Goal: Task Accomplishment & Management: Use online tool/utility

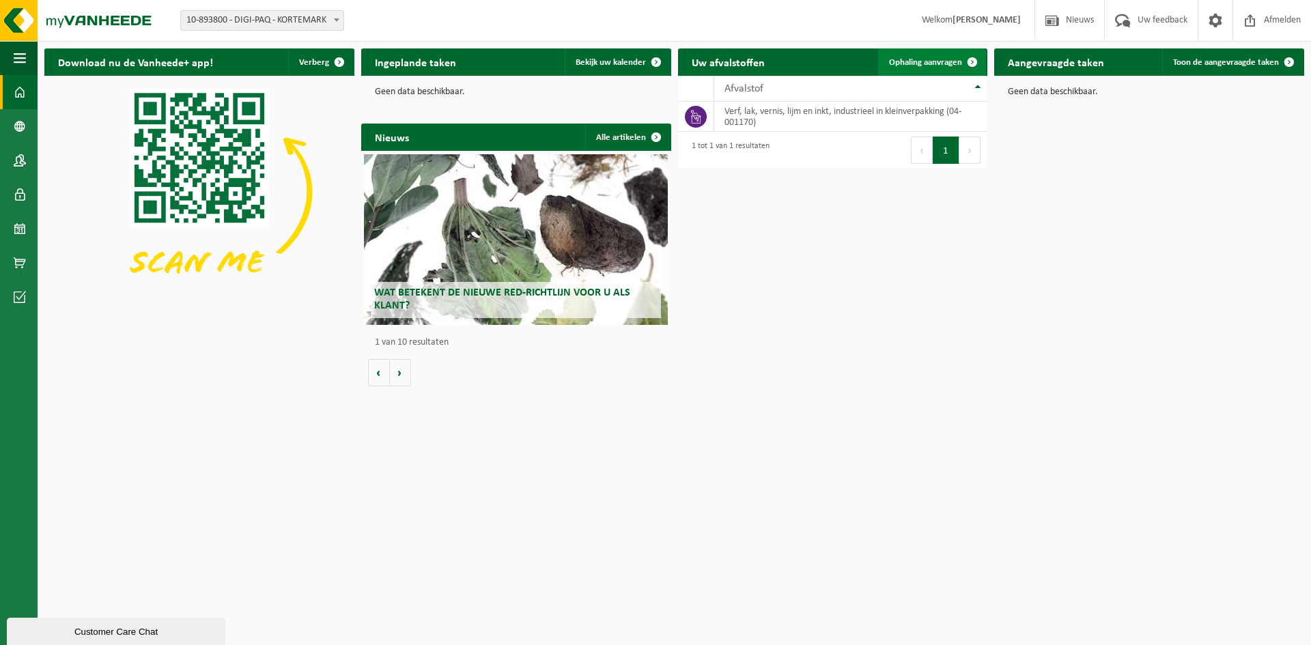
click at [945, 58] on span "Ophaling aanvragen" at bounding box center [925, 62] width 73 height 9
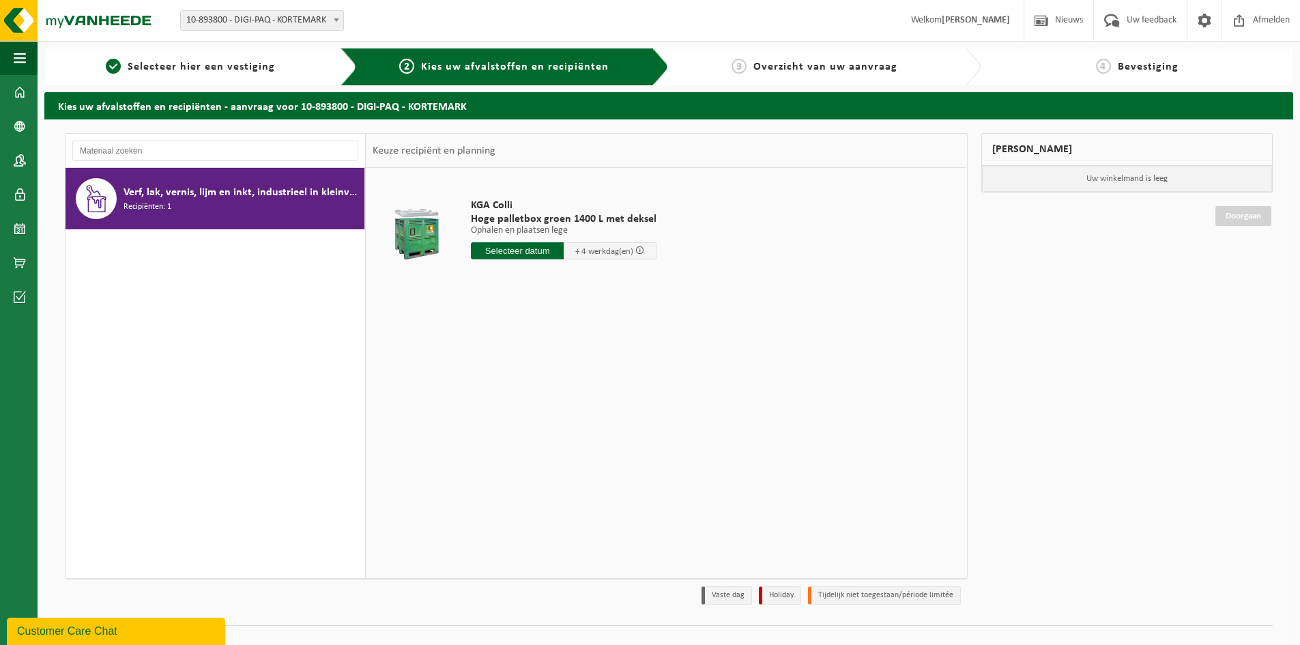
click at [640, 249] on span at bounding box center [640, 250] width 9 height 9
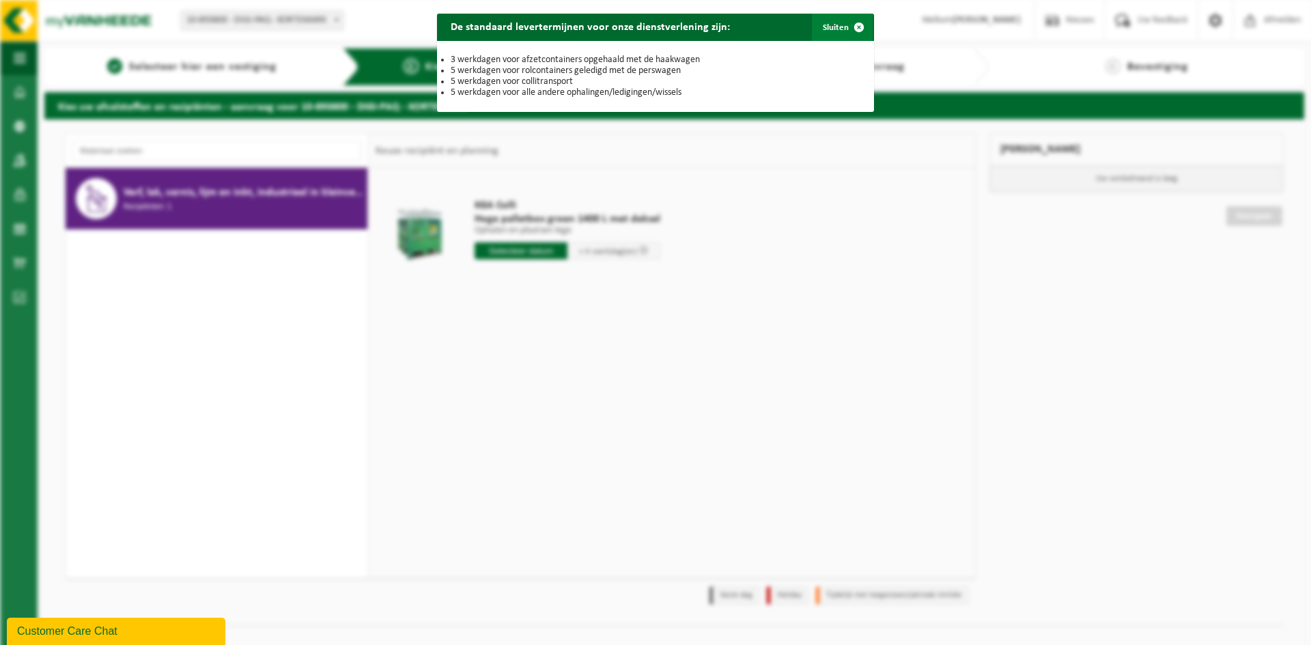
click at [847, 35] on span "button" at bounding box center [858, 27] width 27 height 27
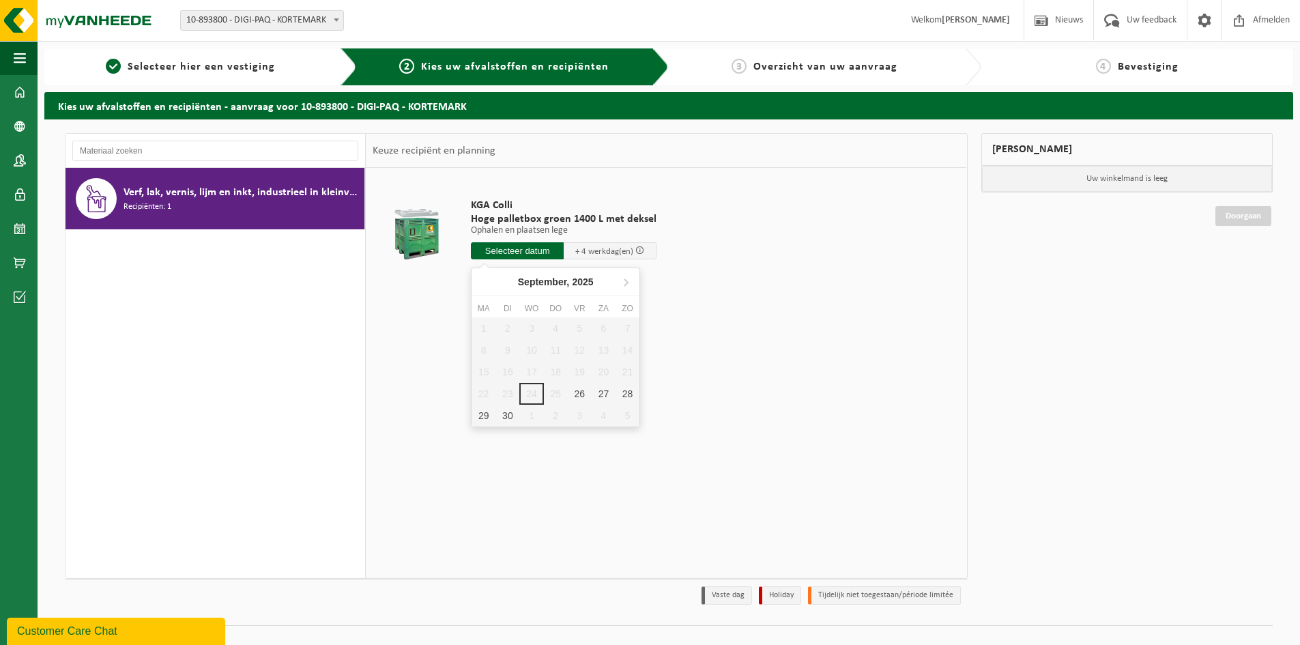
click at [527, 248] on input "text" at bounding box center [517, 250] width 93 height 17
click at [588, 251] on span "+ 4 werkdag(en)" at bounding box center [604, 251] width 58 height 9
click at [643, 248] on span at bounding box center [640, 250] width 9 height 9
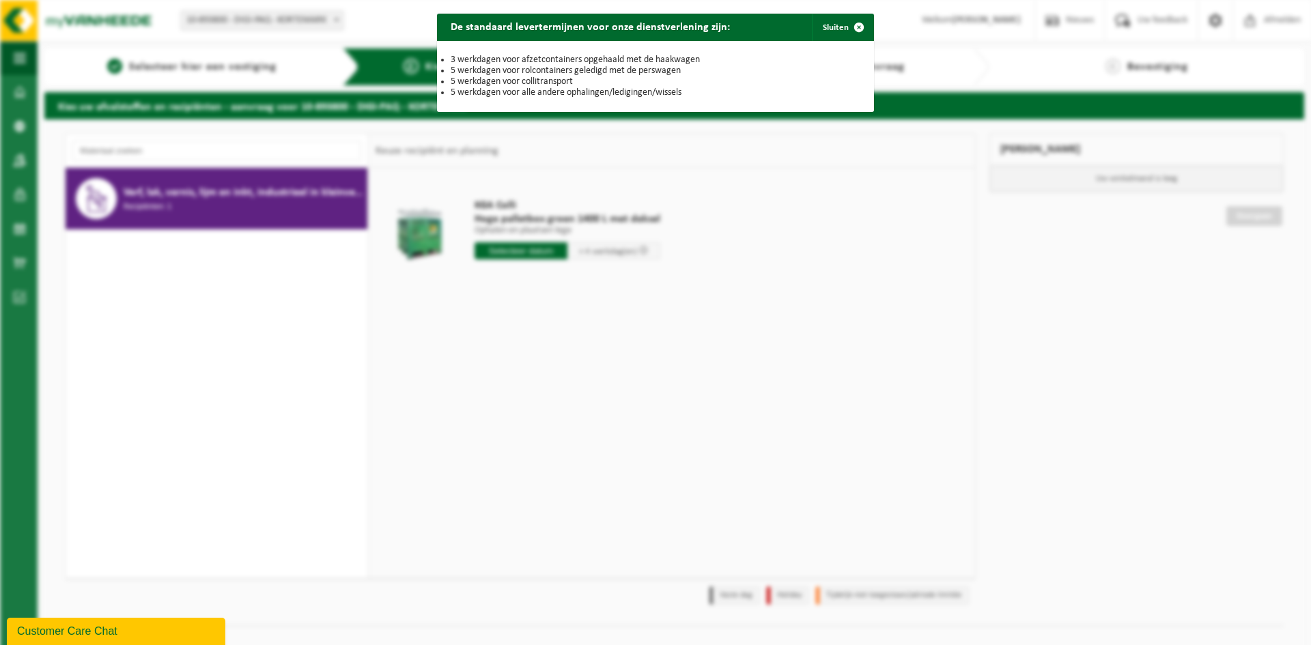
click at [643, 248] on div "De standaard levertermijnen voor onze dienstverlening zijn: Sluiten 3 werkdagen…" at bounding box center [655, 322] width 1311 height 645
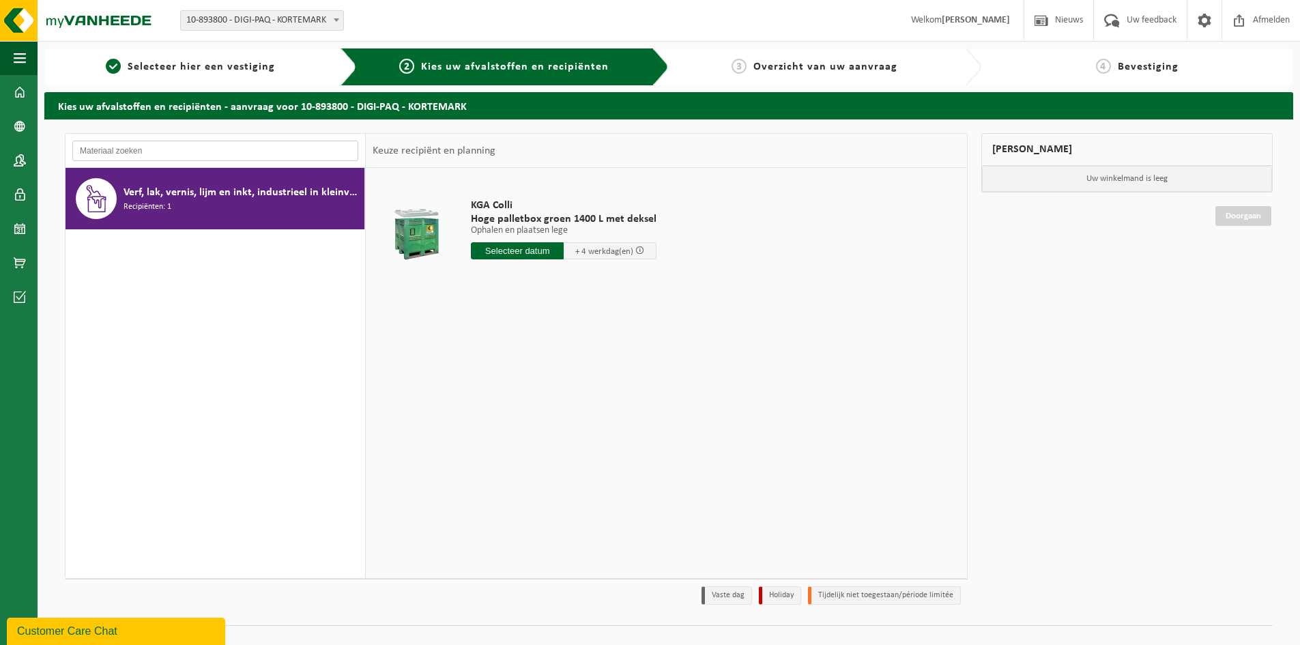
click at [220, 156] on input "text" at bounding box center [215, 151] width 286 height 20
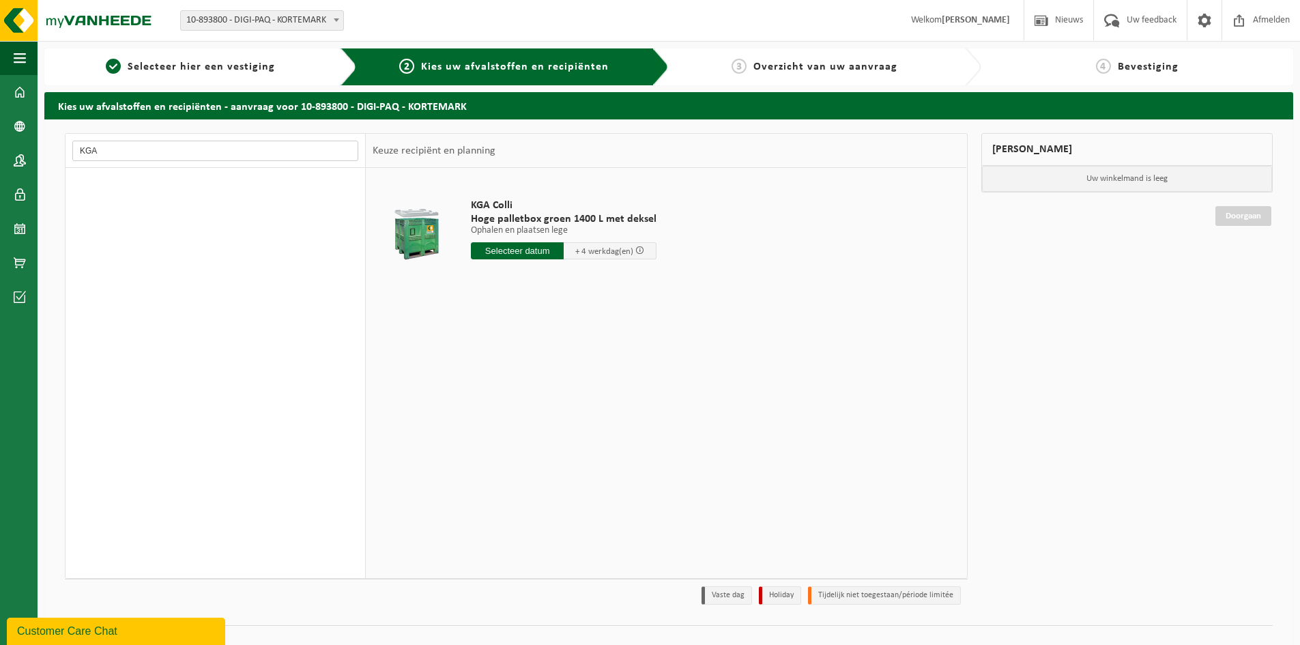
type input "KGA"
click at [1042, 176] on p "Uw winkelmand is leeg" at bounding box center [1127, 179] width 291 height 26
click at [515, 247] on input "text" at bounding box center [517, 250] width 93 height 17
click at [625, 283] on icon at bounding box center [626, 282] width 22 height 22
click at [479, 279] on icon at bounding box center [485, 282] width 22 height 22
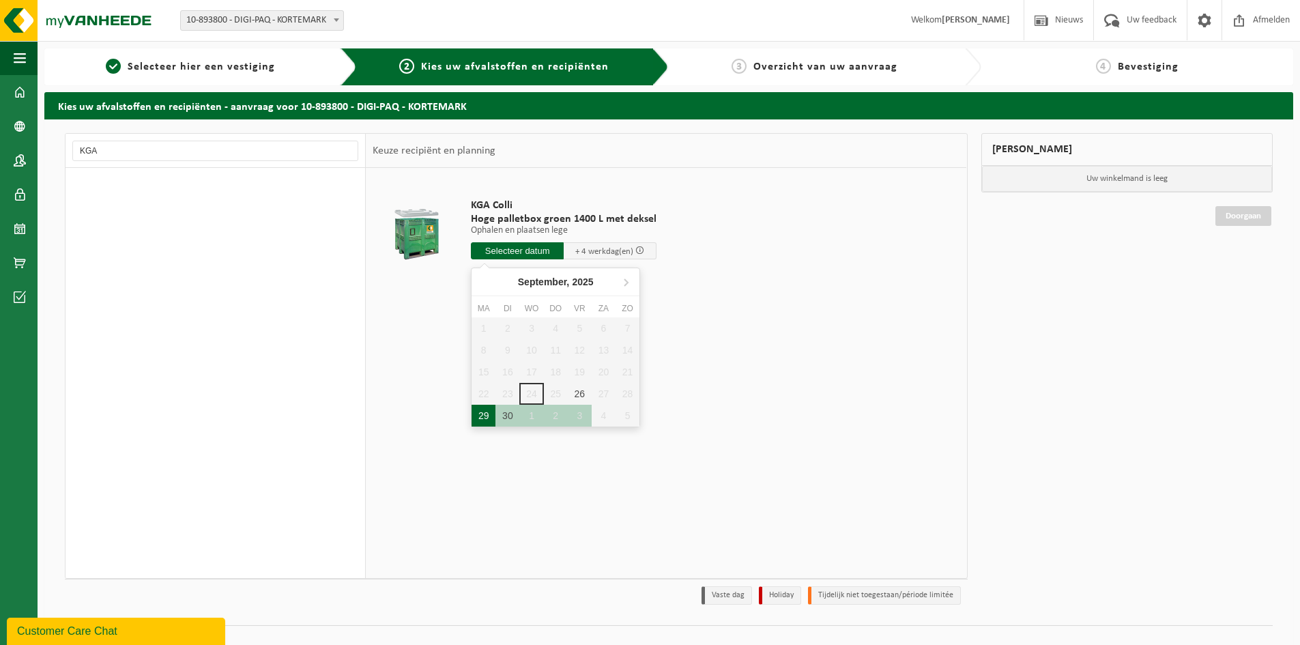
click at [481, 416] on div "29" at bounding box center [484, 416] width 24 height 22
type input "Van 2025-09-29"
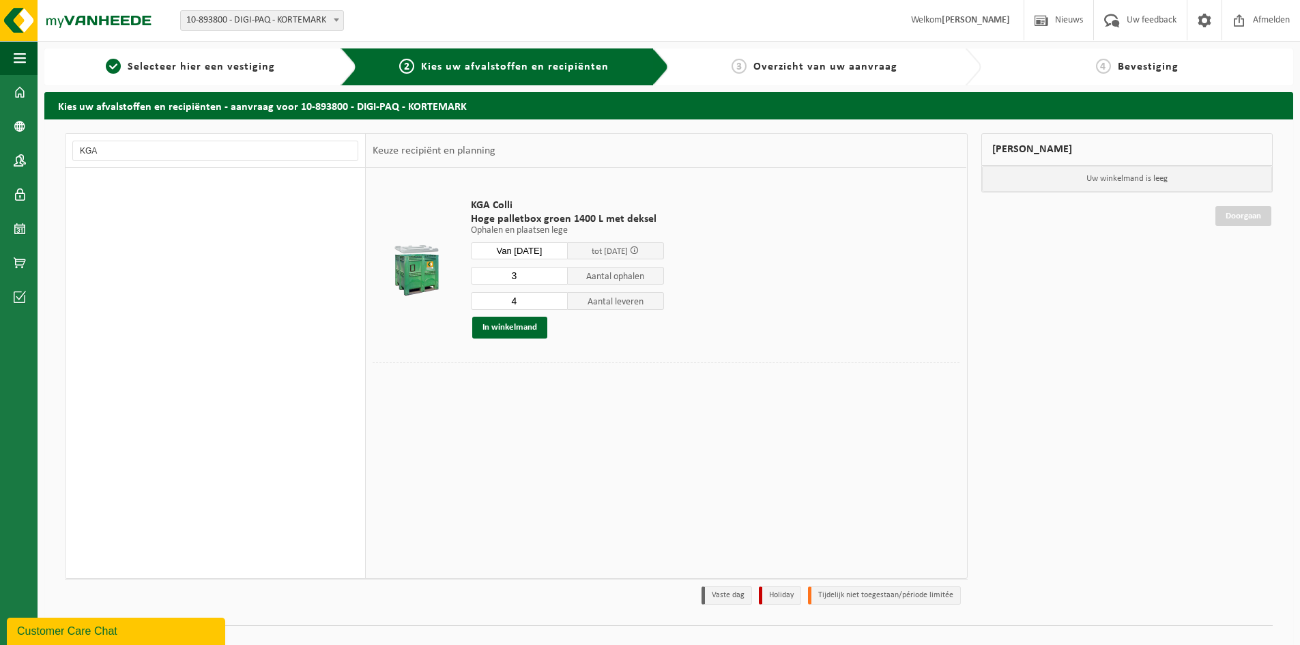
type input "3"
click at [555, 279] on input "3" at bounding box center [519, 276] width 97 height 18
type input "3"
click at [557, 304] on input "3" at bounding box center [519, 301] width 97 height 18
click at [520, 326] on button "In winkelmand" at bounding box center [509, 328] width 75 height 22
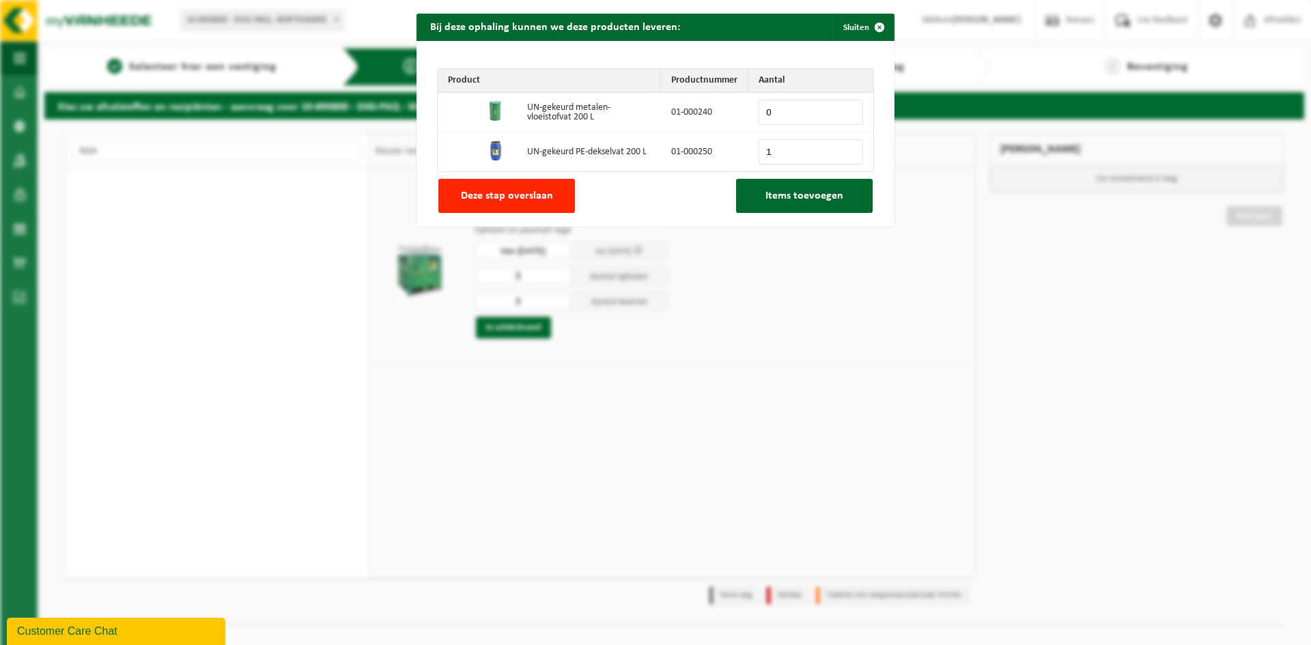
click at [844, 147] on input "1" at bounding box center [810, 151] width 104 height 25
click at [844, 147] on input "4" at bounding box center [810, 151] width 104 height 25
click at [843, 154] on input "3" at bounding box center [810, 151] width 104 height 25
type input "2"
click at [843, 154] on input "2" at bounding box center [810, 151] width 104 height 25
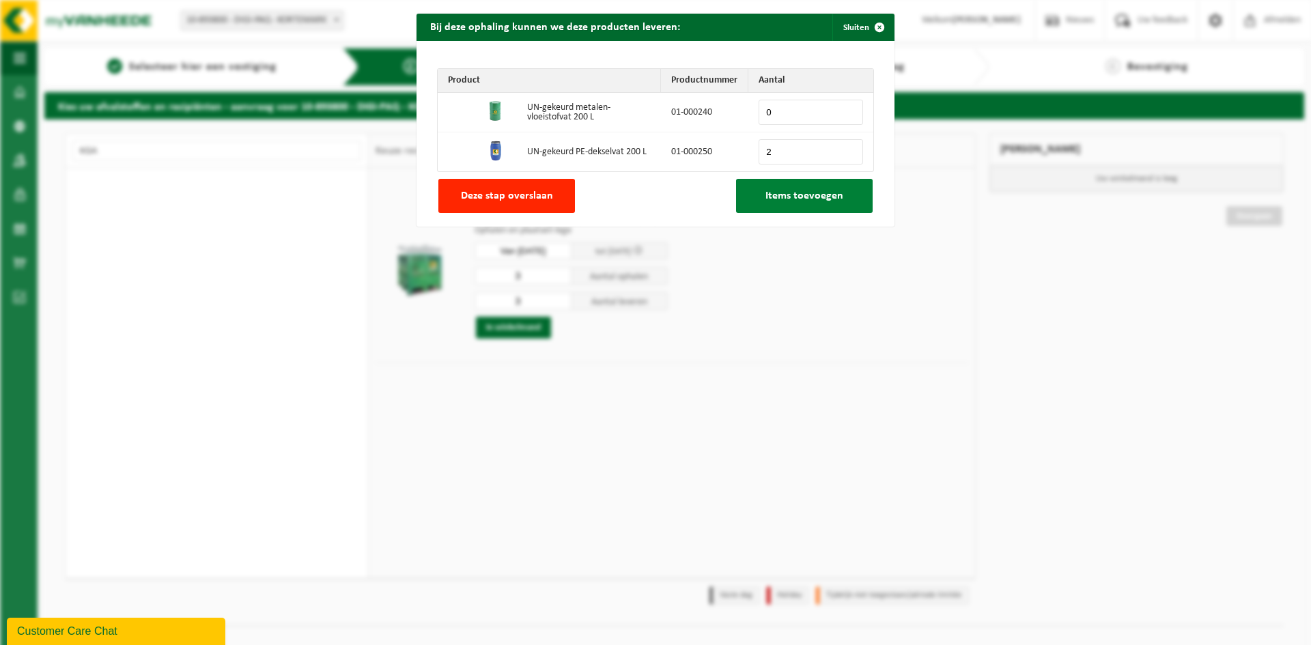
click at [793, 197] on span "Items toevoegen" at bounding box center [804, 195] width 78 height 11
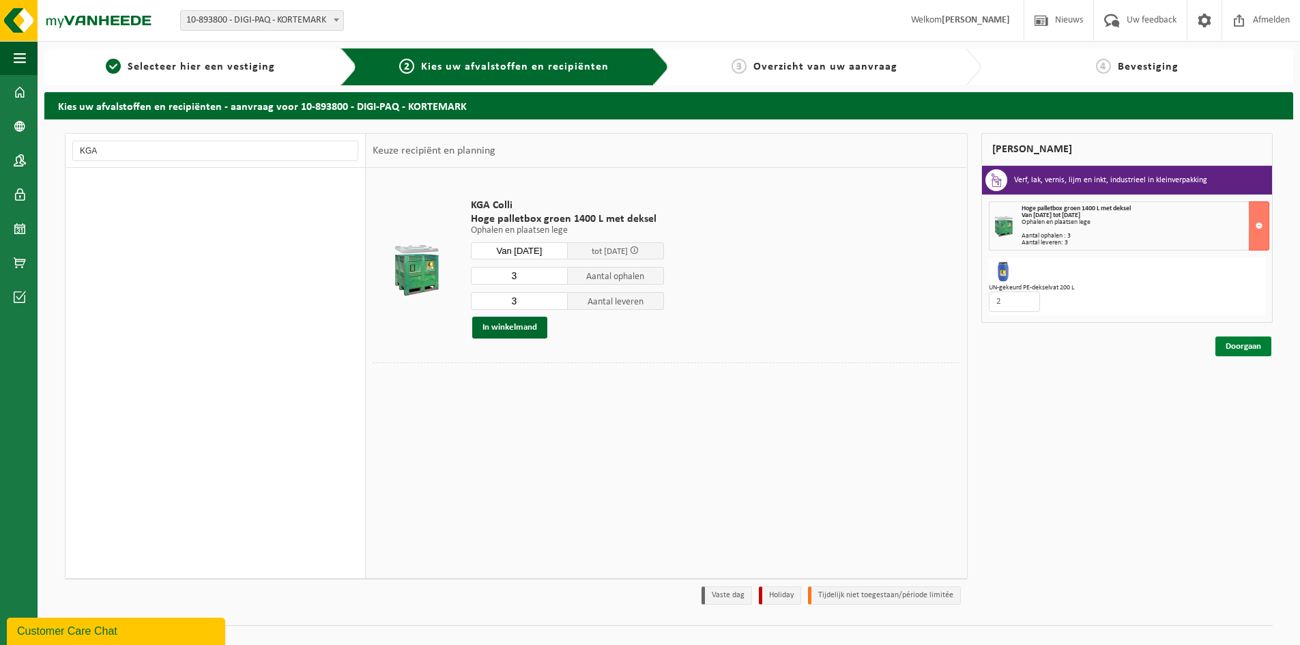
click at [1232, 346] on link "Doorgaan" at bounding box center [1244, 347] width 56 height 20
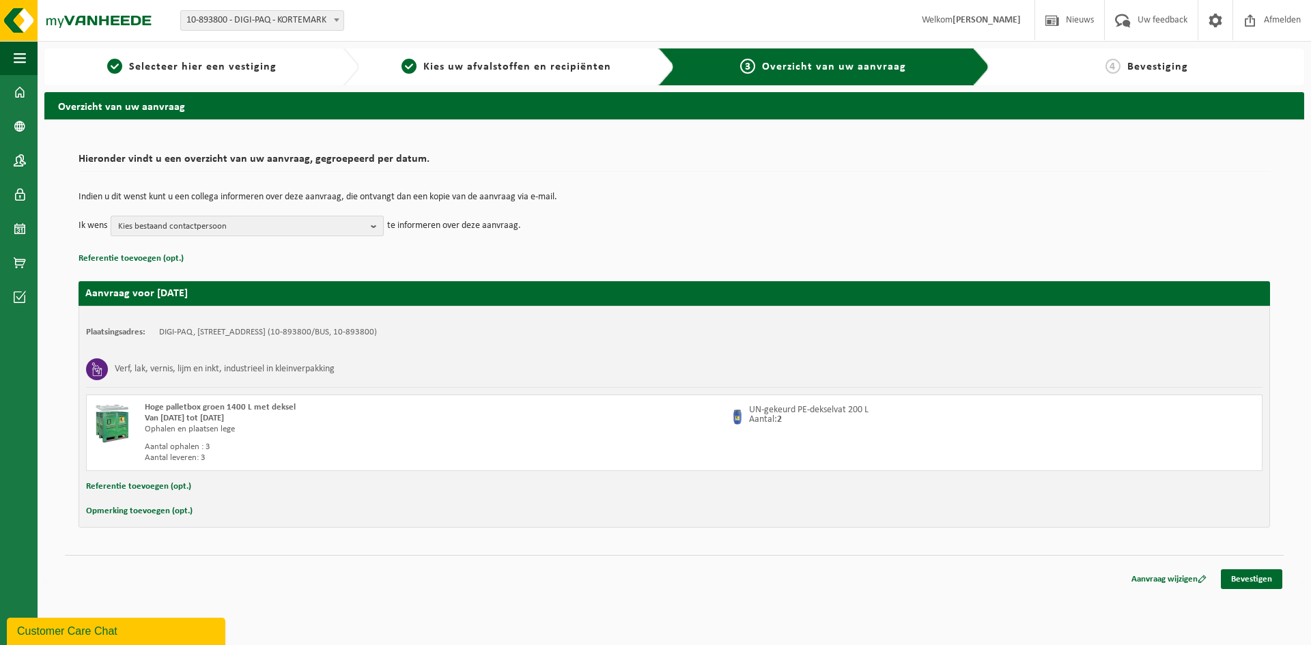
click at [377, 224] on b "button" at bounding box center [377, 225] width 12 height 19
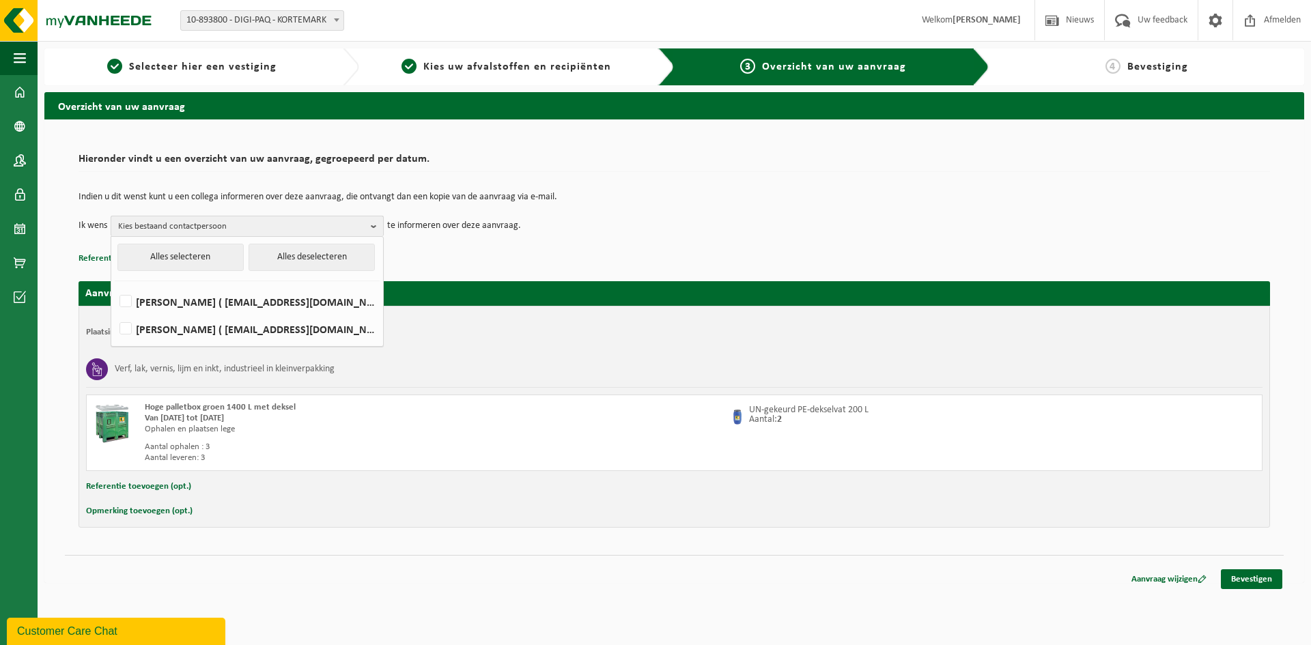
click at [377, 224] on b "button" at bounding box center [377, 226] width 12 height 20
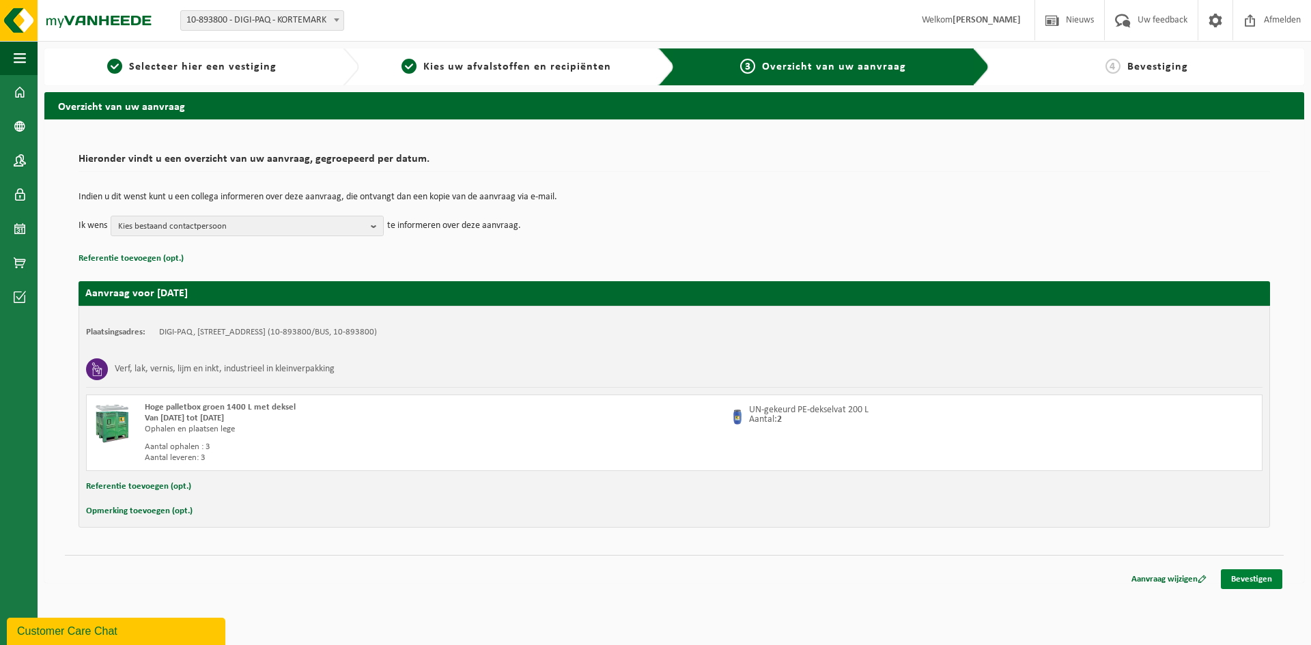
click at [1250, 580] on link "Bevestigen" at bounding box center [1251, 579] width 61 height 20
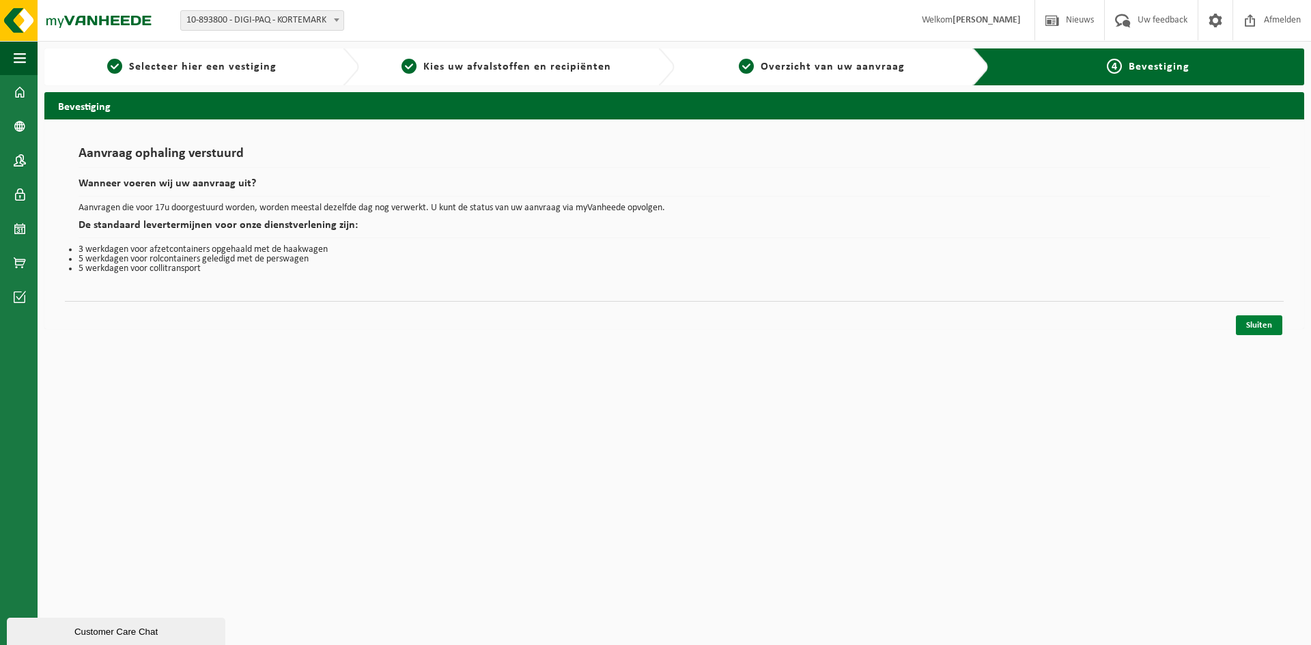
click at [1266, 327] on link "Sluiten" at bounding box center [1259, 325] width 46 height 20
